Goal: Transaction & Acquisition: Subscribe to service/newsletter

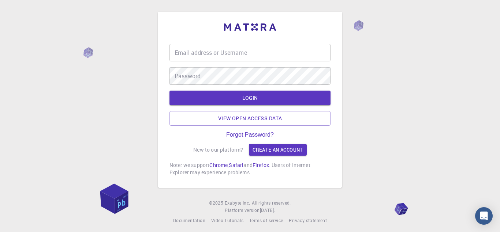
click at [222, 56] on input "Email address or Username" at bounding box center [250, 53] width 161 height 18
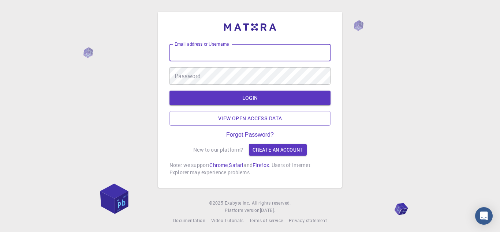
click at [222, 56] on input "Email address or Username" at bounding box center [250, 53] width 161 height 18
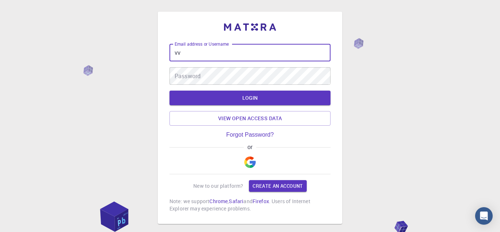
type input "vv"
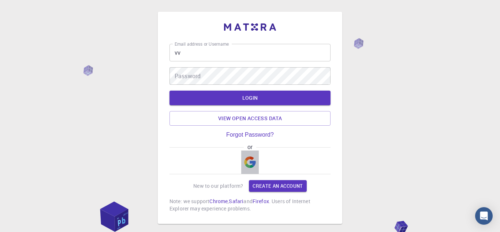
click at [251, 164] on img "button" at bounding box center [250, 163] width 12 height 12
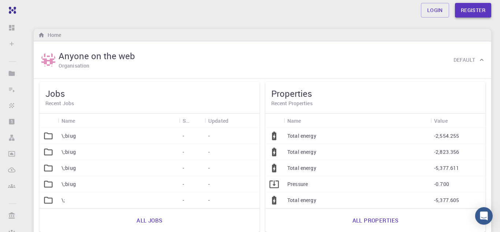
click at [465, 9] on link "Register" at bounding box center [473, 10] width 36 height 15
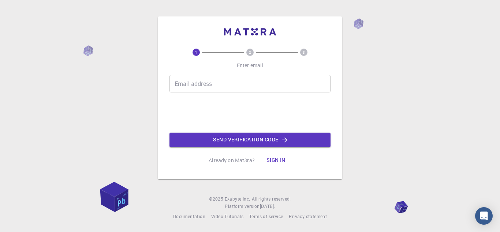
click at [210, 79] on input "Email address" at bounding box center [250, 84] width 161 height 18
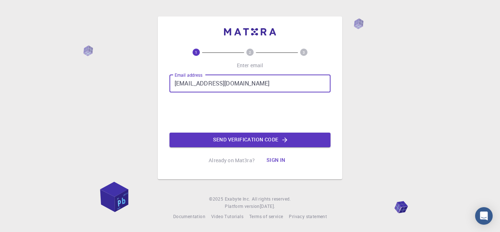
type input "[EMAIL_ADDRESS][DOMAIN_NAME]"
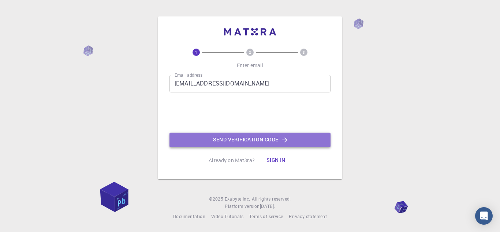
click at [261, 142] on button "Send verification code" at bounding box center [250, 140] width 161 height 15
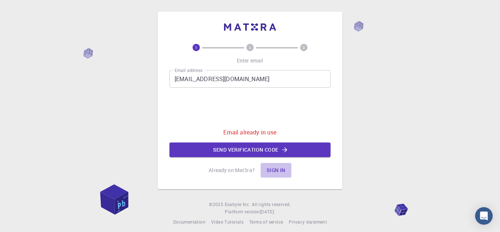
click at [270, 170] on button "Sign in" at bounding box center [276, 170] width 31 height 15
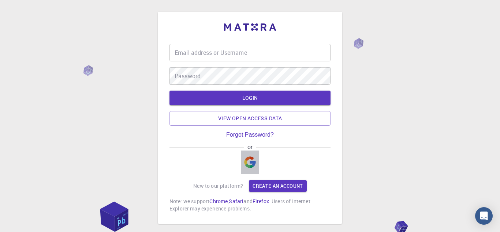
click at [244, 156] on button "button" at bounding box center [250, 162] width 18 height 23
